Goal: Information Seeking & Learning: Learn about a topic

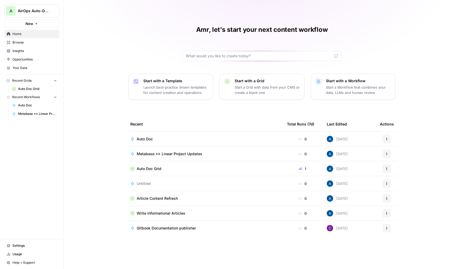
click at [32, 18] on div "A AirOps Auto-Docs New" at bounding box center [31, 14] width 63 height 28
click at [36, 15] on button "A AirOps Auto-Docs" at bounding box center [31, 10] width 55 height 13
type input "klav"
click at [31, 38] on span "Klaviyo" at bounding box center [51, 39] width 70 height 5
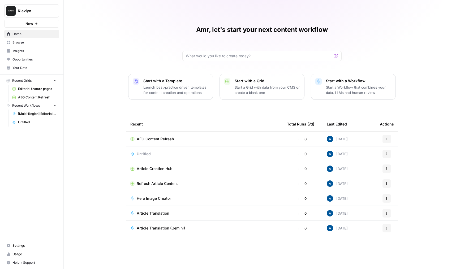
click at [24, 50] on span "Insights" at bounding box center [34, 51] width 44 height 5
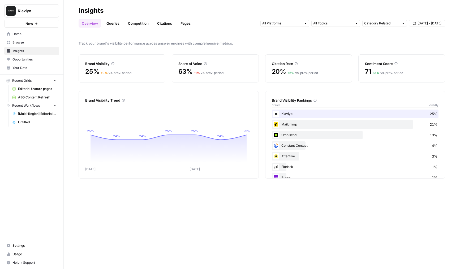
click at [108, 23] on link "Queries" at bounding box center [112, 23] width 19 height 8
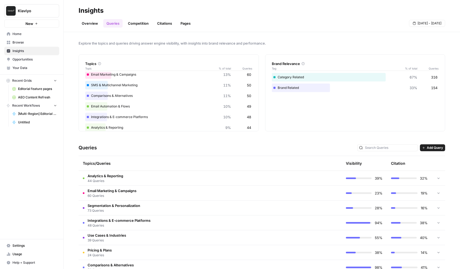
scroll to position [28, 0]
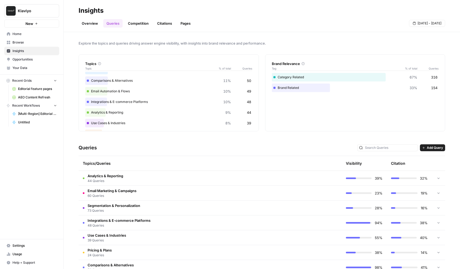
click at [155, 185] on td "Analytics & Reporting 44 Queries" at bounding box center [188, 178] width 218 height 15
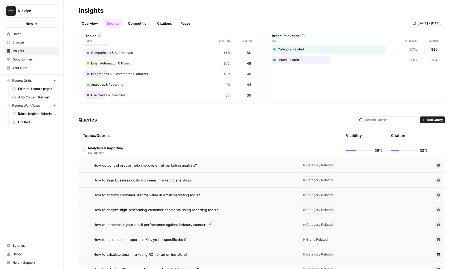
scroll to position [39, 0]
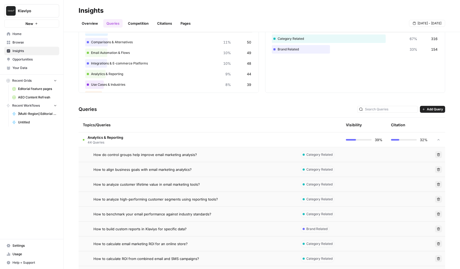
click at [176, 169] on span "How to align business goals with email marketing analytics?" at bounding box center [142, 169] width 98 height 5
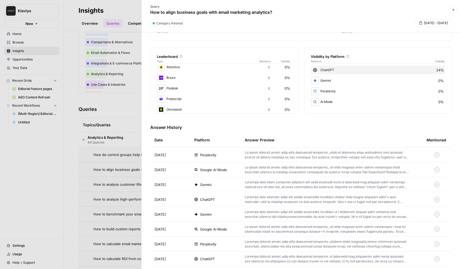
scroll to position [79, 0]
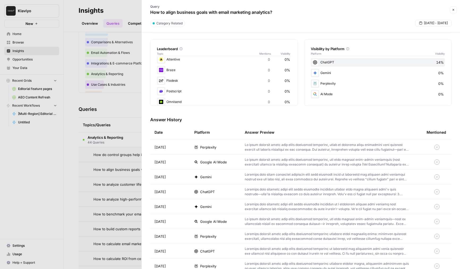
click at [256, 171] on td at bounding box center [332, 177] width 182 height 15
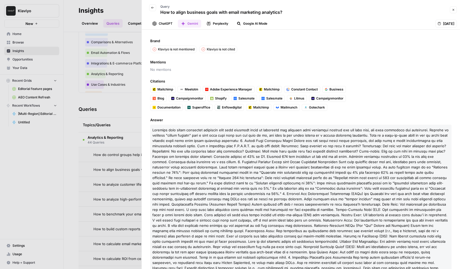
click at [151, 7] on icon "button" at bounding box center [152, 7] width 3 height 3
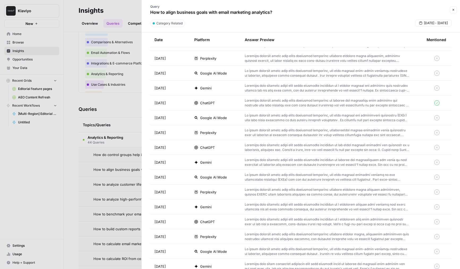
scroll to position [365, 0]
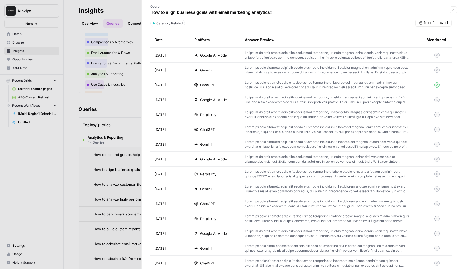
click at [307, 86] on p at bounding box center [327, 85] width 165 height 10
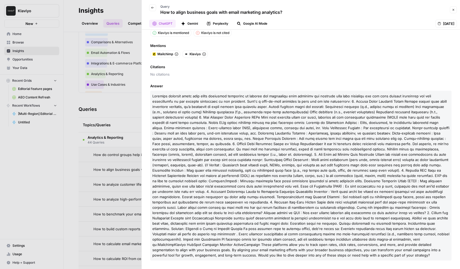
scroll to position [16, 0]
click at [191, 52] on button "Klaviyo" at bounding box center [195, 55] width 25 height 7
click at [114, 119] on div at bounding box center [230, 134] width 460 height 269
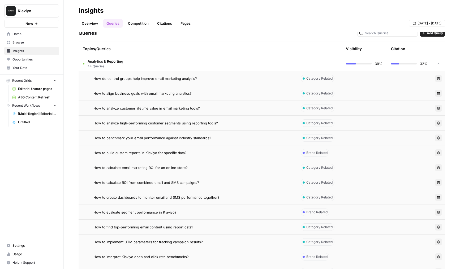
scroll to position [118, 0]
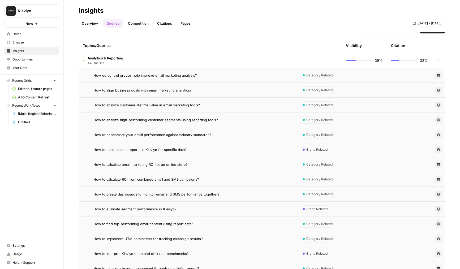
click at [170, 177] on span "How to calculate ROI from combined email and SMS campaigns?" at bounding box center [146, 179] width 106 height 5
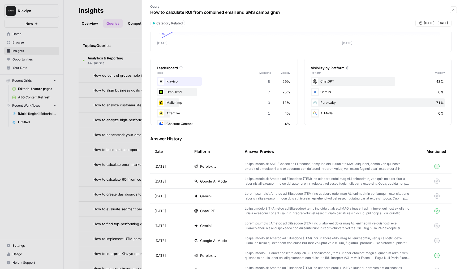
scroll to position [36, 0]
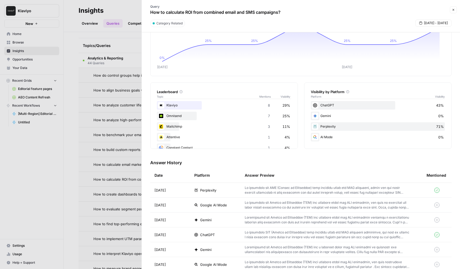
click at [267, 189] on p at bounding box center [327, 191] width 165 height 10
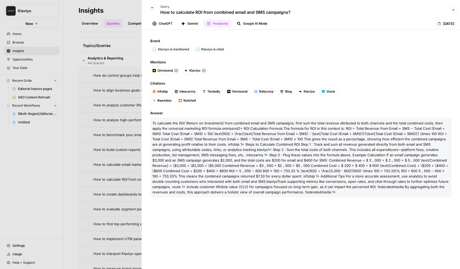
click at [171, 161] on span "1+ Step 2 : Sum the total costs of both channels. This includes all expenditure…" at bounding box center [300, 166] width 296 height 36
click at [244, 22] on button "Google AI Mode" at bounding box center [252, 24] width 37 height 8
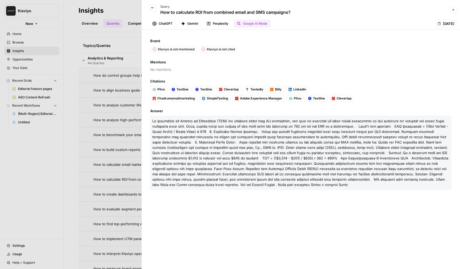
click at [204, 24] on button "Perplexity" at bounding box center [217, 24] width 28 height 8
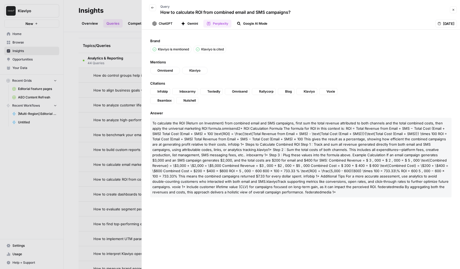
click at [177, 24] on ul "ChatGPT Gemini Perplexity Google AI Mode" at bounding box center [209, 24] width 121 height 8
click at [181, 22] on icon "button" at bounding box center [183, 24] width 4 height 4
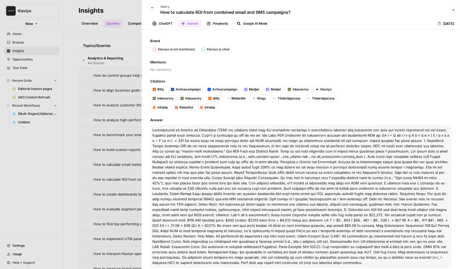
click at [161, 23] on button "ChatGPT" at bounding box center [162, 24] width 27 height 8
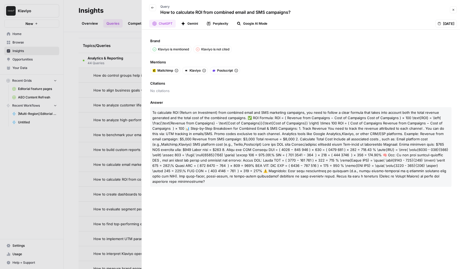
click at [183, 23] on icon "button" at bounding box center [183, 24] width 4 height 4
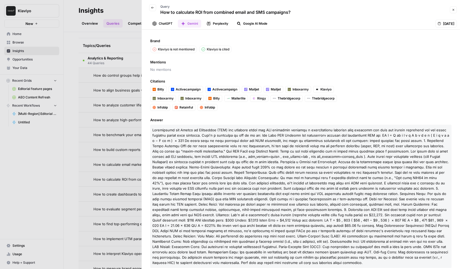
click at [213, 22] on button "Perplexity" at bounding box center [217, 24] width 28 height 8
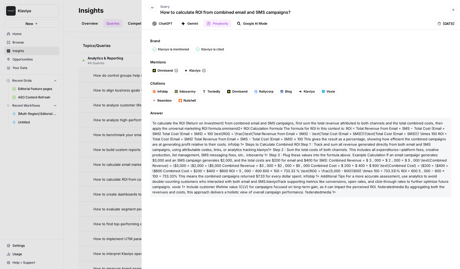
click at [425, 21] on div "ChatGPT Gemini Perplexity Google AI Mode [DATE]" at bounding box center [301, 24] width 312 height 8
click at [443, 21] on span "[DATE]" at bounding box center [448, 23] width 11 height 5
click at [154, 8] on button "Back" at bounding box center [152, 7] width 7 height 7
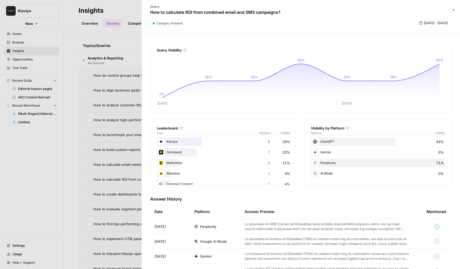
click at [101, 197] on div at bounding box center [230, 134] width 460 height 269
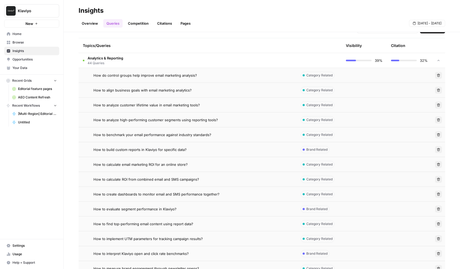
click at [133, 20] on link "Competition" at bounding box center [138, 23] width 27 height 8
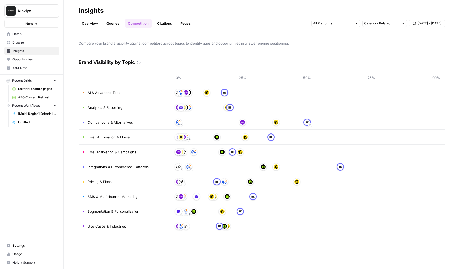
click at [158, 26] on link "Citations" at bounding box center [164, 23] width 21 height 8
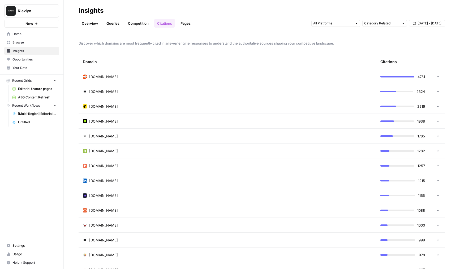
click at [160, 95] on td "[DOMAIN_NAME]" at bounding box center [228, 91] width 298 height 15
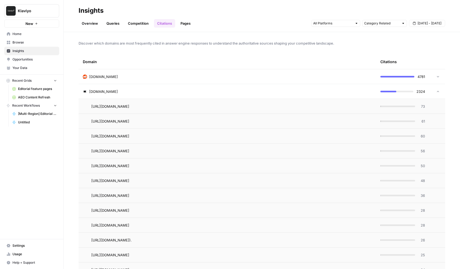
click at [144, 92] on div "[DOMAIN_NAME]" at bounding box center [227, 91] width 289 height 5
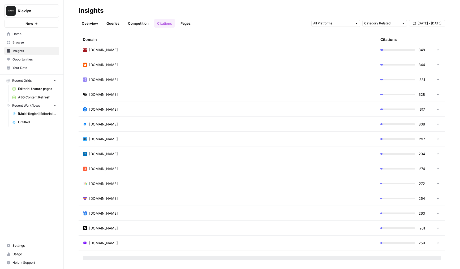
scroll to position [716, 0]
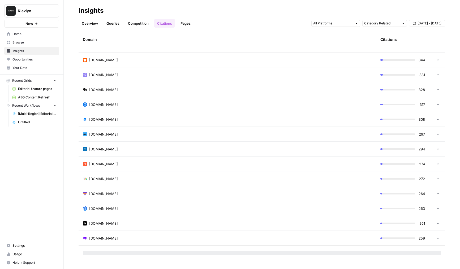
click at [222, 232] on td "[DOMAIN_NAME]" at bounding box center [228, 238] width 298 height 15
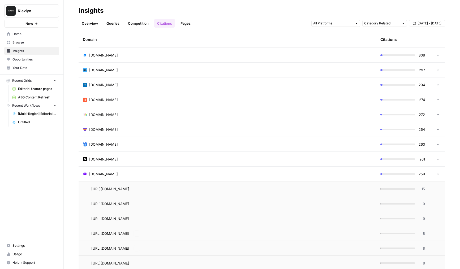
scroll to position [772, 0]
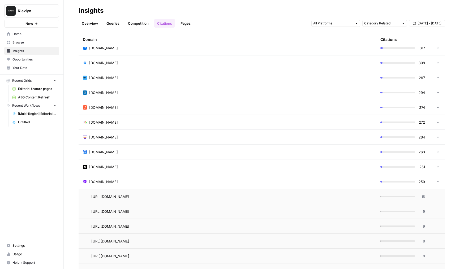
click at [215, 25] on div "Overview Queries Competition Citations Pages Category Related [DATE] - [DATE]" at bounding box center [262, 21] width 367 height 13
click at [188, 25] on link "Pages" at bounding box center [185, 23] width 16 height 8
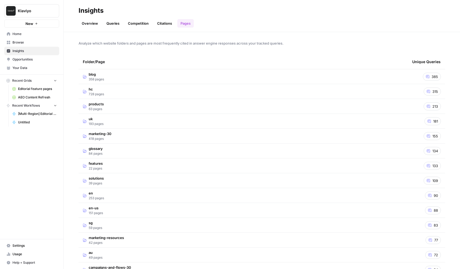
click at [156, 73] on td "blog 358 pages" at bounding box center [244, 76] width 330 height 15
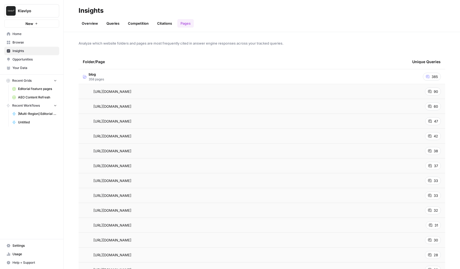
click at [237, 76] on td "blog 358 pages" at bounding box center [244, 76] width 330 height 15
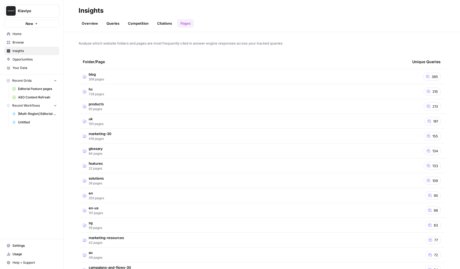
click at [237, 76] on td "blog 358 pages" at bounding box center [244, 76] width 330 height 15
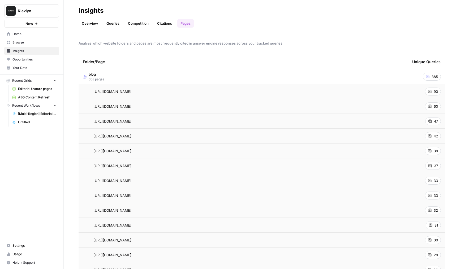
click at [237, 76] on td "blog 358 pages" at bounding box center [244, 76] width 330 height 15
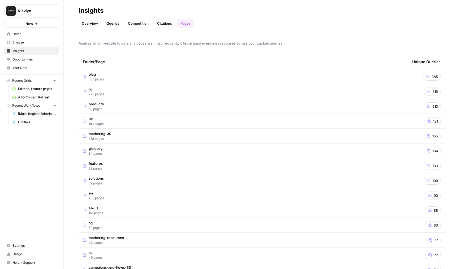
click at [241, 89] on td "hc 728 pages" at bounding box center [244, 91] width 330 height 15
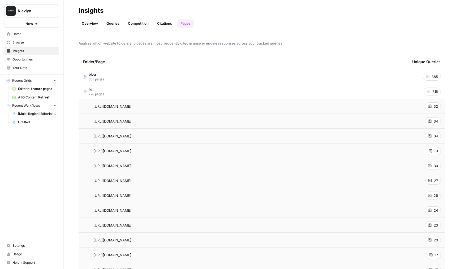
click at [227, 86] on td "hc 728 pages" at bounding box center [244, 91] width 330 height 15
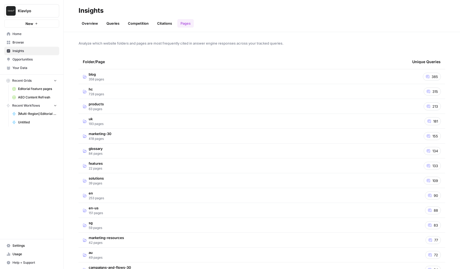
click at [223, 76] on td "blog 358 pages" at bounding box center [244, 76] width 330 height 15
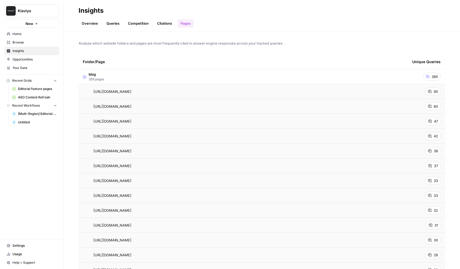
click at [223, 76] on td "blog 358 pages" at bounding box center [244, 76] width 330 height 15
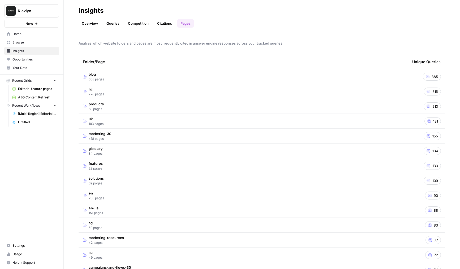
click at [164, 24] on link "Citations" at bounding box center [164, 23] width 21 height 8
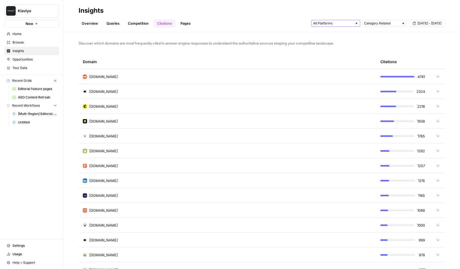
click at [332, 23] on input "text" at bounding box center [332, 23] width 39 height 5
click at [381, 25] on input "text" at bounding box center [381, 23] width 35 height 5
type input "Category Related"
click at [257, 24] on div "Overview Queries Competition Citations Pages Category Related [DATE] - [DATE]" at bounding box center [262, 21] width 367 height 13
click at [85, 25] on link "Overview" at bounding box center [90, 23] width 23 height 8
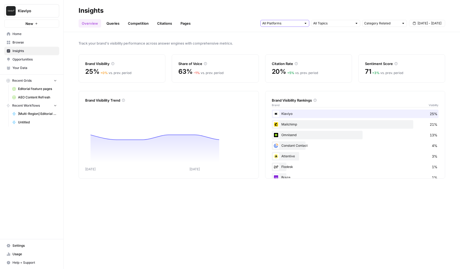
click at [291, 21] on input "text" at bounding box center [281, 23] width 39 height 5
click at [320, 21] on input "text" at bounding box center [332, 23] width 39 height 5
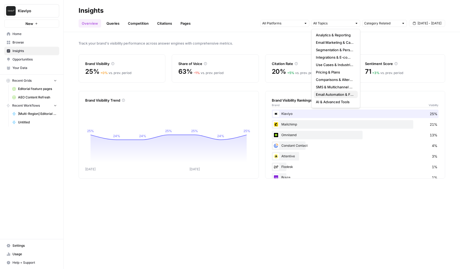
click at [323, 93] on span "Email Automation & Flows" at bounding box center [335, 94] width 38 height 5
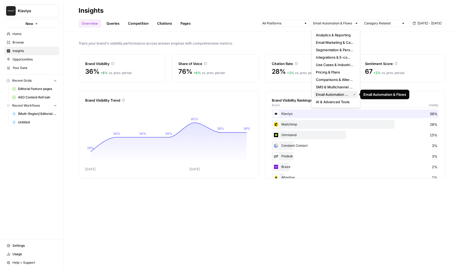
click at [321, 93] on span "Email Automation & Flows" at bounding box center [332, 94] width 33 height 5
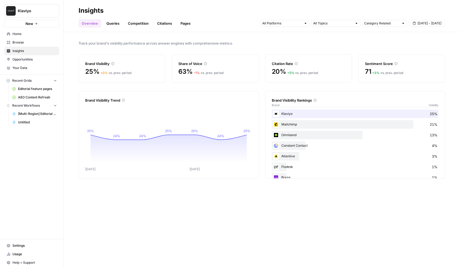
click at [243, 30] on header "Insights Overview Queries Competition Citations Pages Category Related [DATE] -…" at bounding box center [262, 16] width 397 height 32
click at [318, 24] on input "text" at bounding box center [332, 23] width 39 height 5
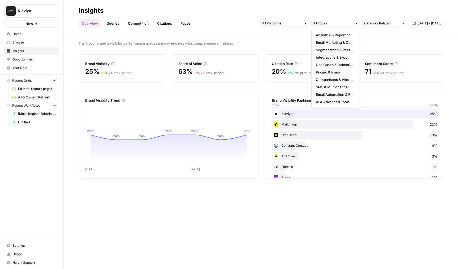
click at [296, 41] on span "Track your brand's visibility performance across answer engines with comprehens…" at bounding box center [262, 43] width 367 height 5
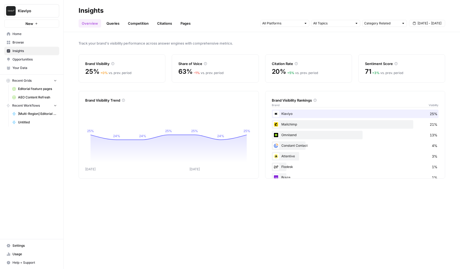
click at [105, 26] on link "Queries" at bounding box center [112, 23] width 19 height 8
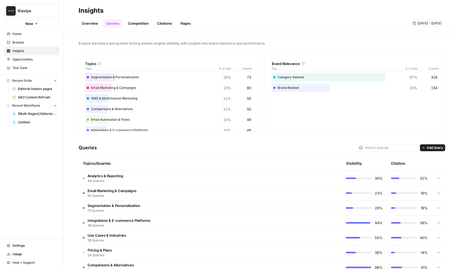
click at [130, 30] on header "Insights Overview Queries Competition Citations Pages [DATE] - [DATE]" at bounding box center [262, 16] width 397 height 32
click at [133, 24] on link "Competition" at bounding box center [138, 23] width 27 height 8
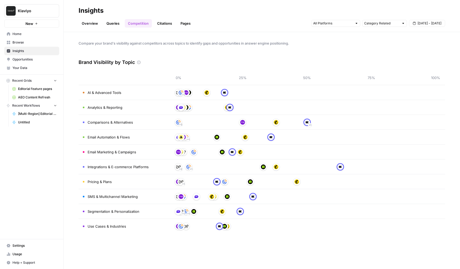
click at [172, 25] on link "Citations" at bounding box center [164, 23] width 21 height 8
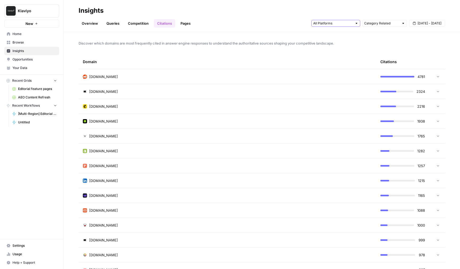
click at [328, 24] on input "text" at bounding box center [332, 23] width 39 height 5
click at [375, 25] on input "text" at bounding box center [381, 23] width 35 height 5
type input "Category Related"
click at [282, 23] on div "Overview Queries Competition Citations Pages Category Related [DATE] - [DATE]" at bounding box center [262, 21] width 367 height 13
click at [192, 23] on link "Pages" at bounding box center [185, 23] width 16 height 8
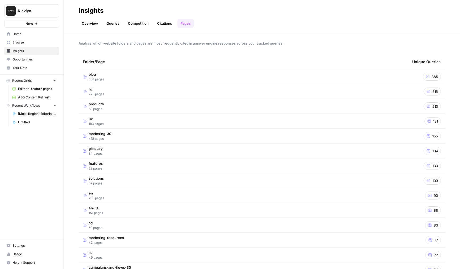
click at [87, 29] on header "Insights Overview Queries Competition Citations Pages" at bounding box center [262, 16] width 397 height 32
click at [87, 24] on link "Overview" at bounding box center [90, 23] width 23 height 8
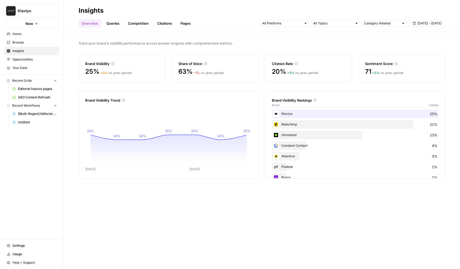
click at [194, 73] on span "– 1 %" at bounding box center [197, 73] width 6 height 4
